Goal: Transaction & Acquisition: Purchase product/service

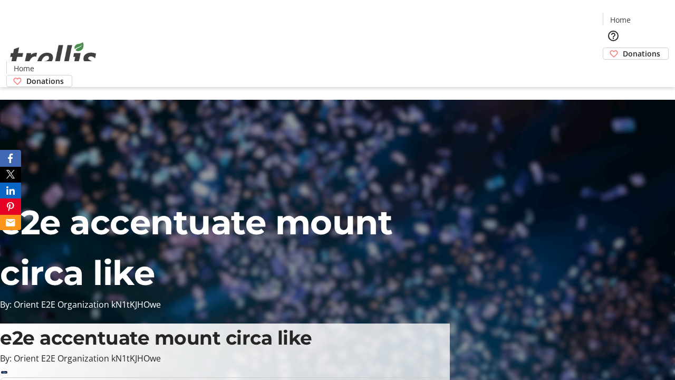
click at [623, 48] on span "Donations" at bounding box center [641, 53] width 37 height 11
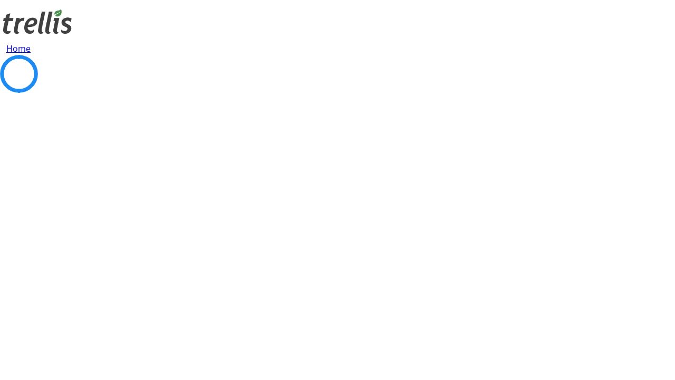
select select "CA"
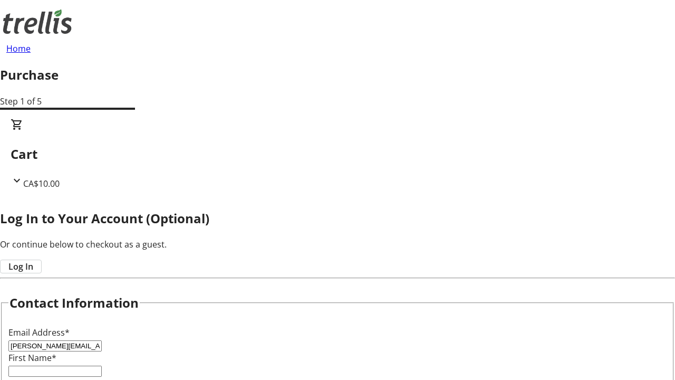
type input "[PERSON_NAME][EMAIL_ADDRESS][DOMAIN_NAME]"
type input "[PERSON_NAME]"
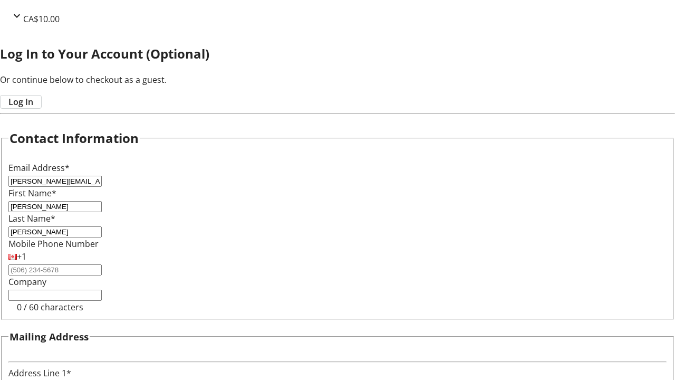
type input "[STREET_ADDRESS][PERSON_NAME]"
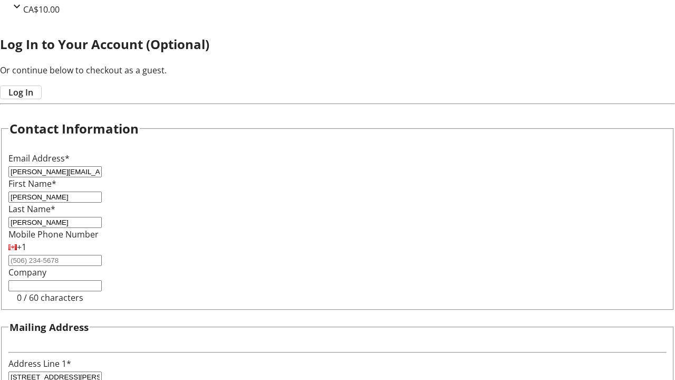
type input "Kelowna"
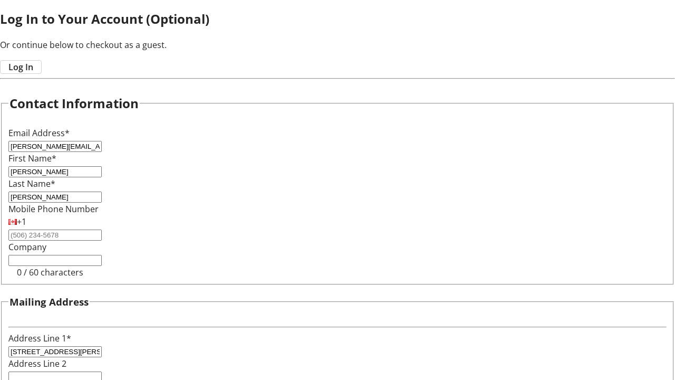
select select "BC"
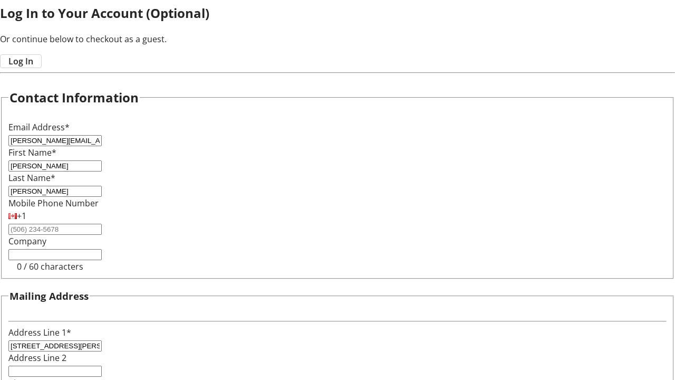
type input "Kelowna"
type input "V1Y 0C2"
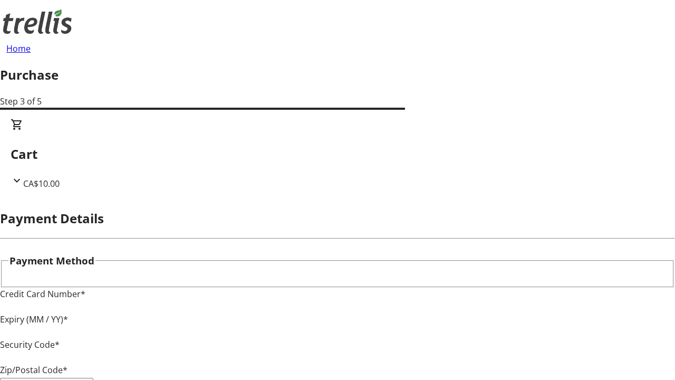
type input "V1Y 0C2"
